Goal: Entertainment & Leisure: Consume media (video, audio)

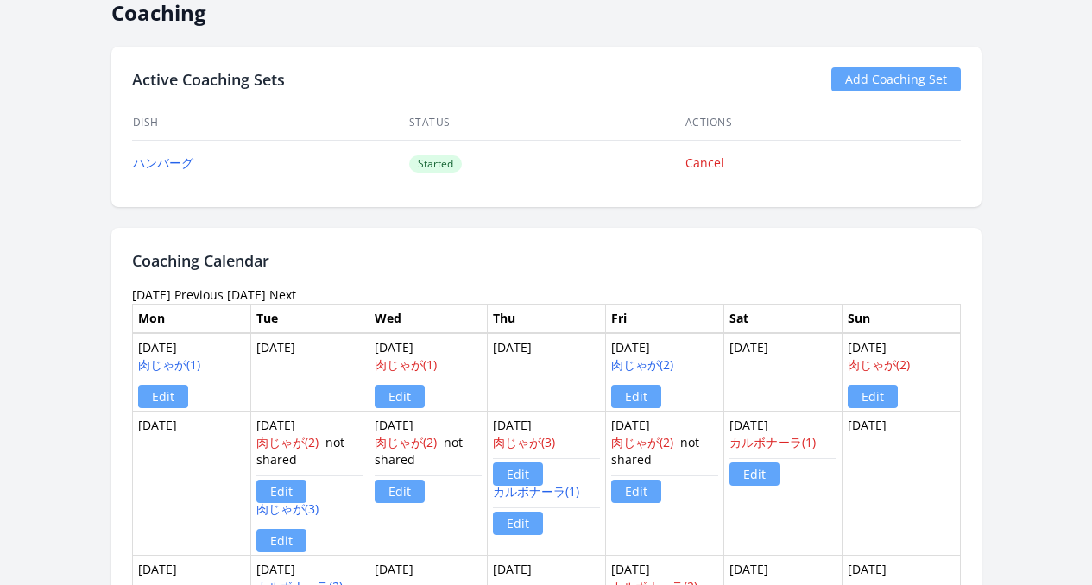
scroll to position [1301, 0]
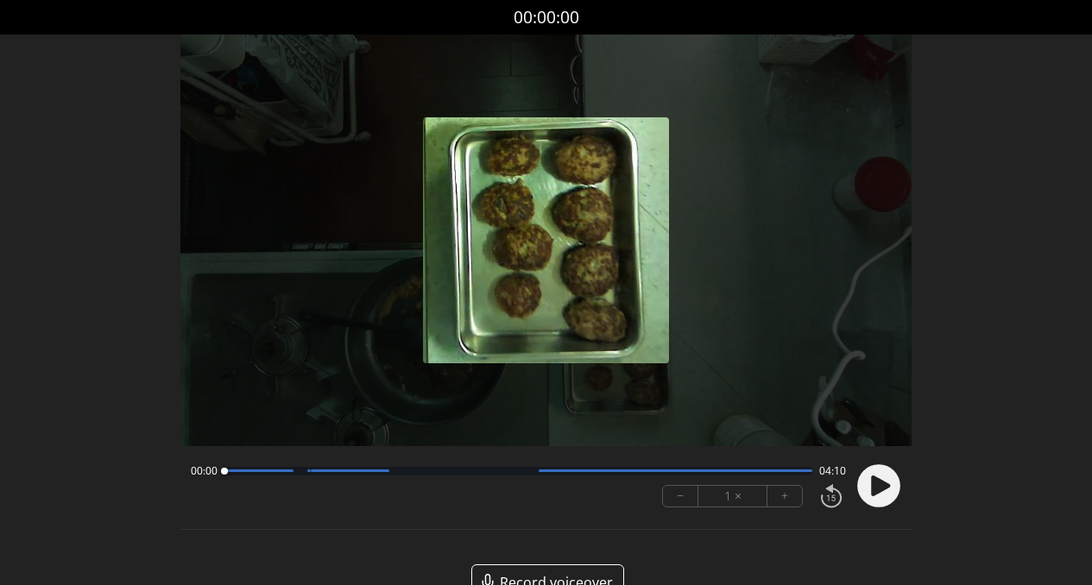
click at [884, 481] on circle at bounding box center [878, 485] width 43 height 43
click at [293, 472] on div at bounding box center [518, 471] width 588 height 9
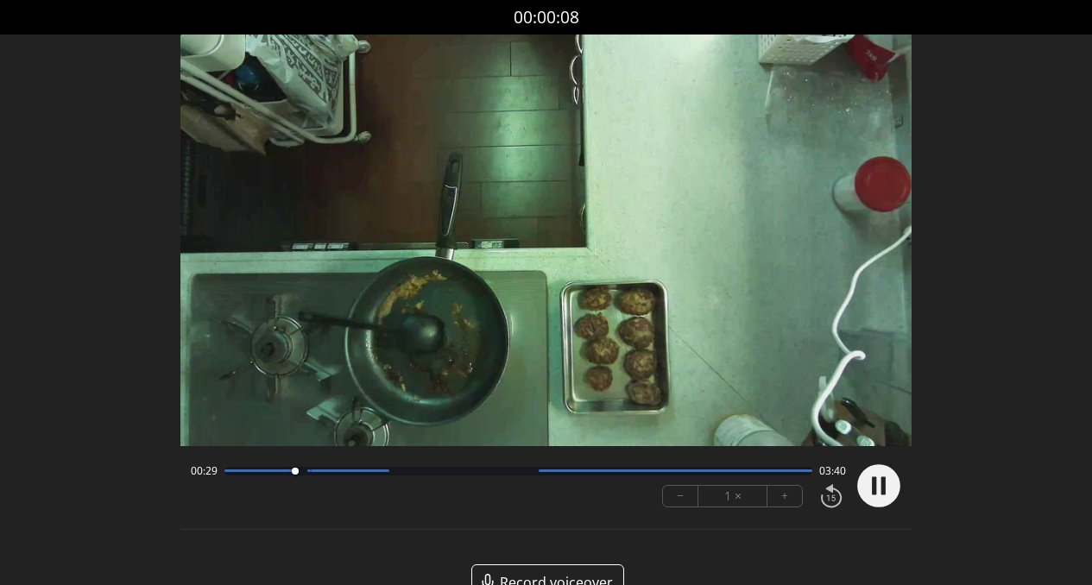
click at [331, 474] on div at bounding box center [518, 471] width 588 height 9
click at [391, 476] on div "00:45 03:24" at bounding box center [519, 471] width 656 height 14
click at [398, 470] on div at bounding box center [518, 471] width 588 height 9
click at [441, 476] on div "01:13 02:56" at bounding box center [519, 471] width 656 height 14
click at [893, 488] on circle at bounding box center [878, 485] width 43 height 43
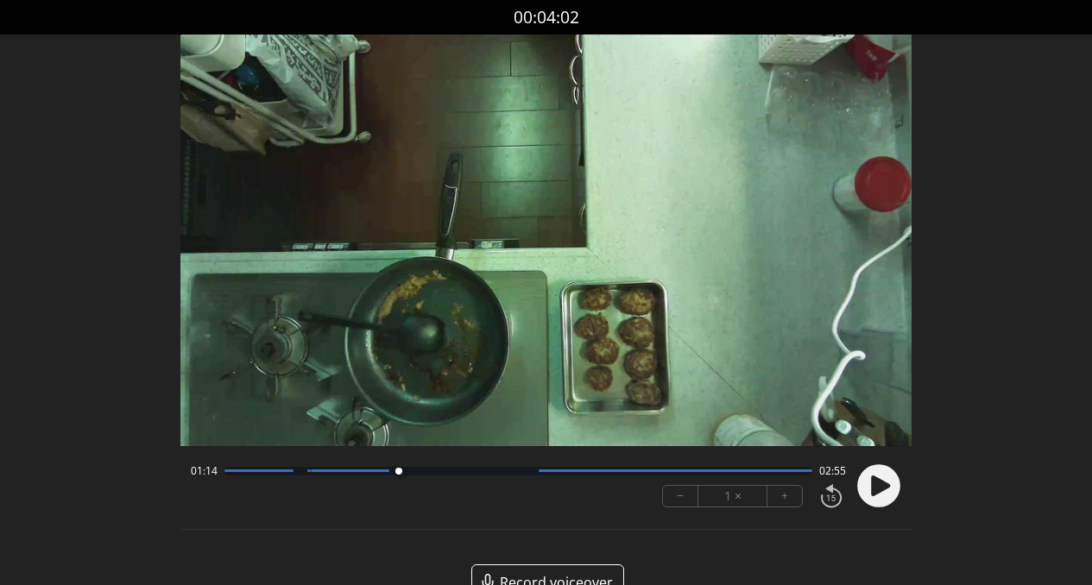
click at [893, 488] on circle at bounding box center [878, 485] width 43 height 43
click at [481, 472] on div at bounding box center [518, 471] width 588 height 9
click at [865, 488] on circle at bounding box center [878, 485] width 43 height 43
click at [527, 472] on div at bounding box center [518, 471] width 588 height 9
click at [601, 472] on div at bounding box center [675, 470] width 274 height 3
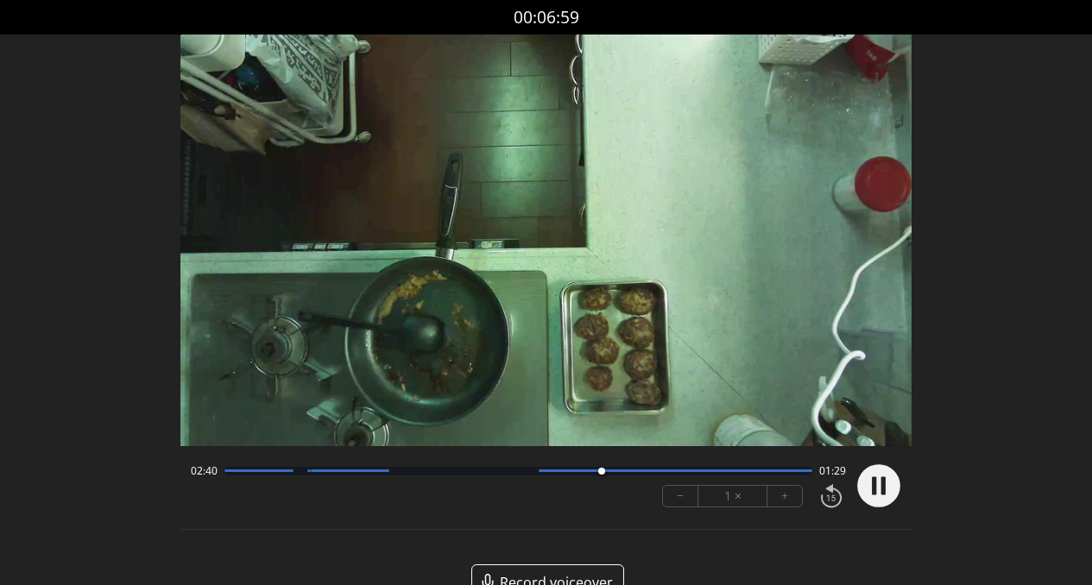
click at [667, 473] on div at bounding box center [518, 471] width 588 height 9
